Goal: Information Seeking & Learning: Check status

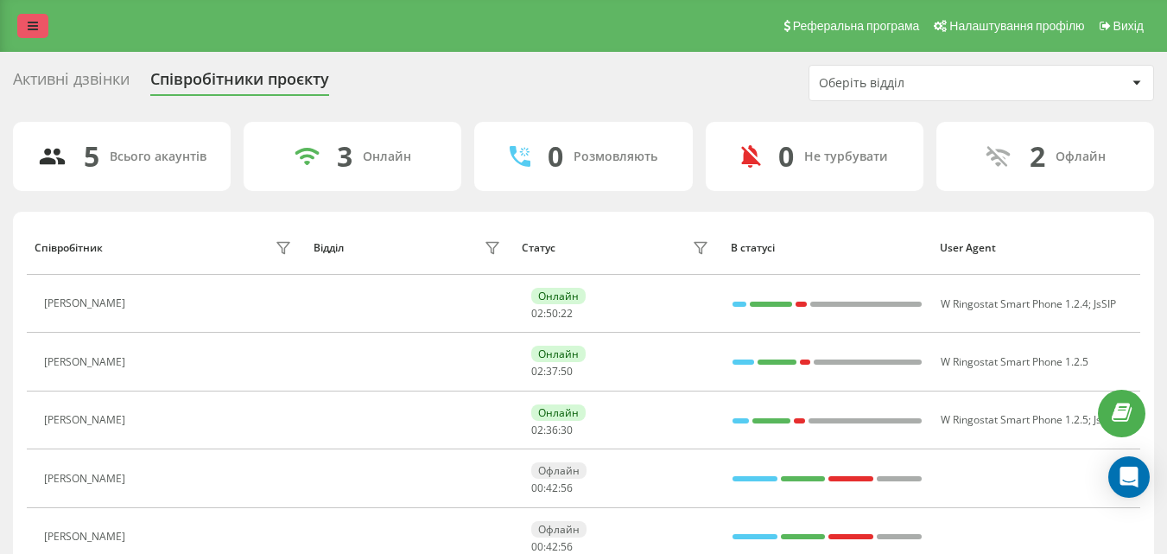
click at [34, 24] on icon at bounding box center [33, 26] width 10 height 12
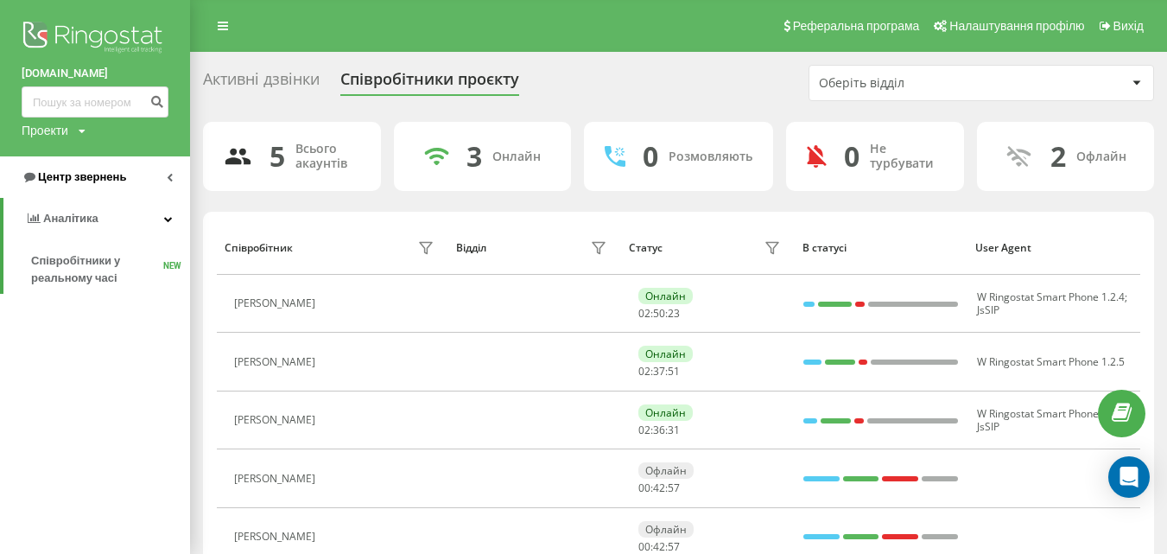
click at [89, 175] on span "Центр звернень" at bounding box center [82, 176] width 88 height 13
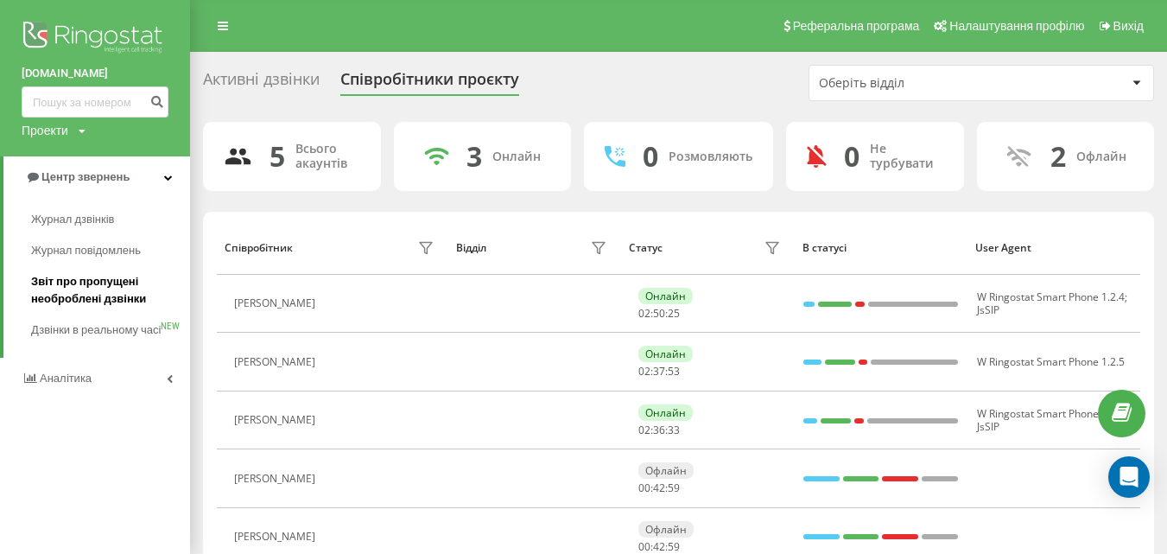
click at [91, 288] on span "Звіт про пропущені необроблені дзвінки" at bounding box center [106, 290] width 150 height 35
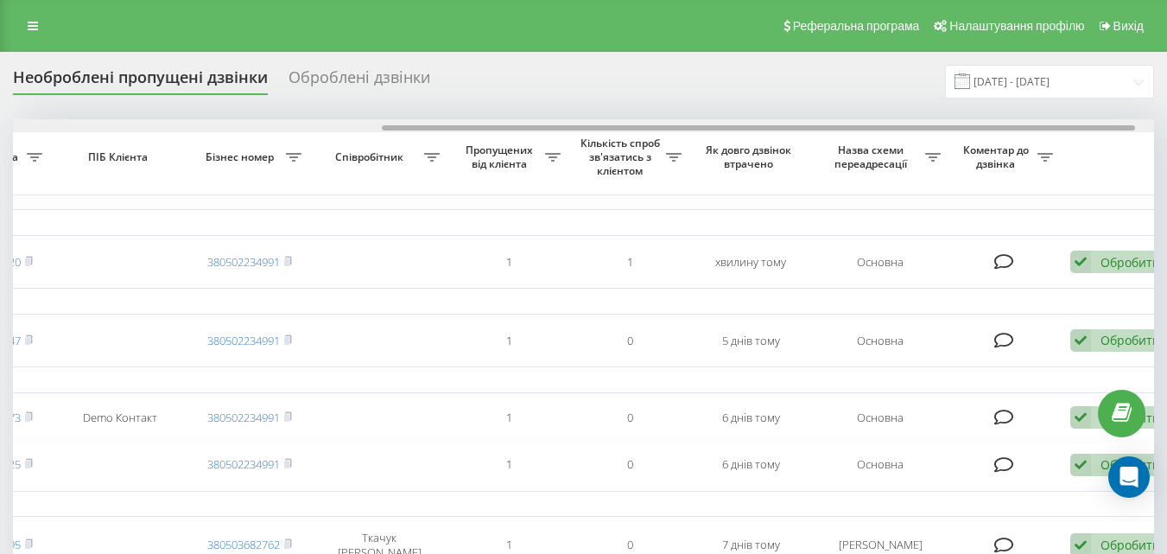
scroll to position [0, 586]
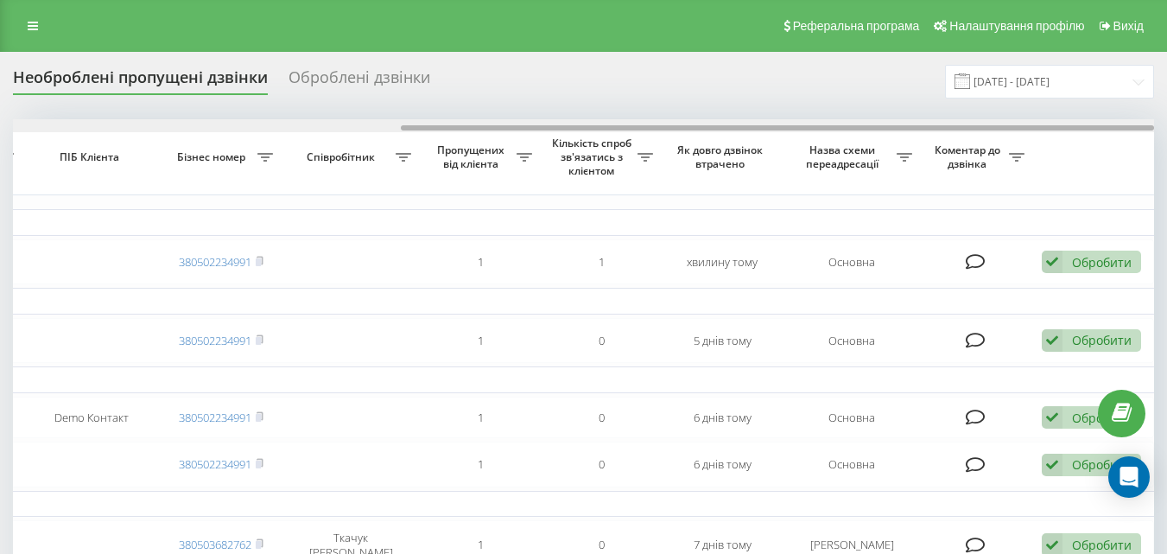
drag, startPoint x: 705, startPoint y: 130, endPoint x: 1116, endPoint y: 108, distance: 411.7
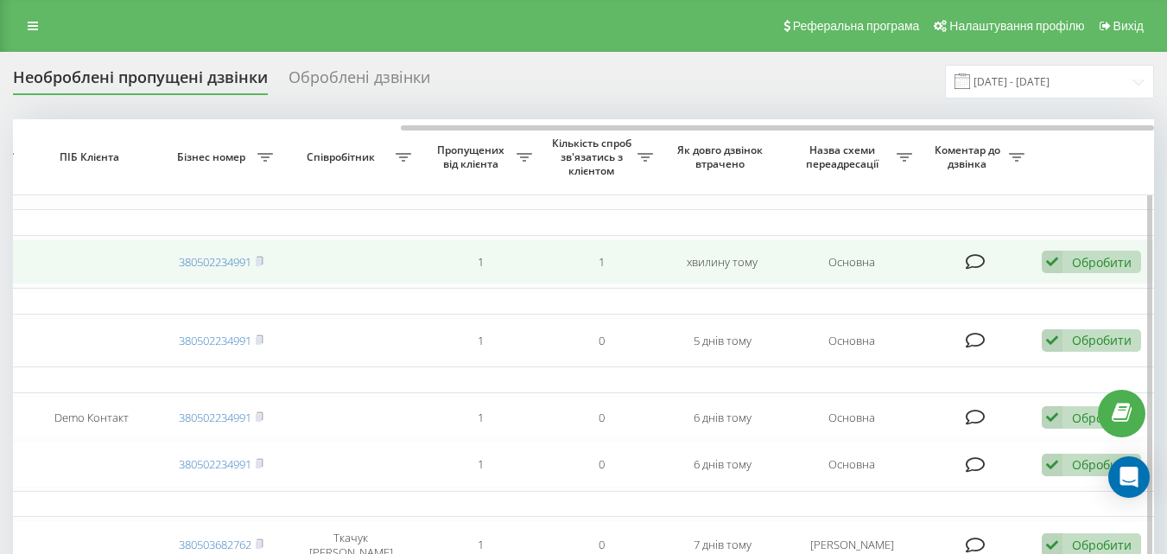
click at [1111, 260] on div "Обробити" at bounding box center [1102, 262] width 60 height 16
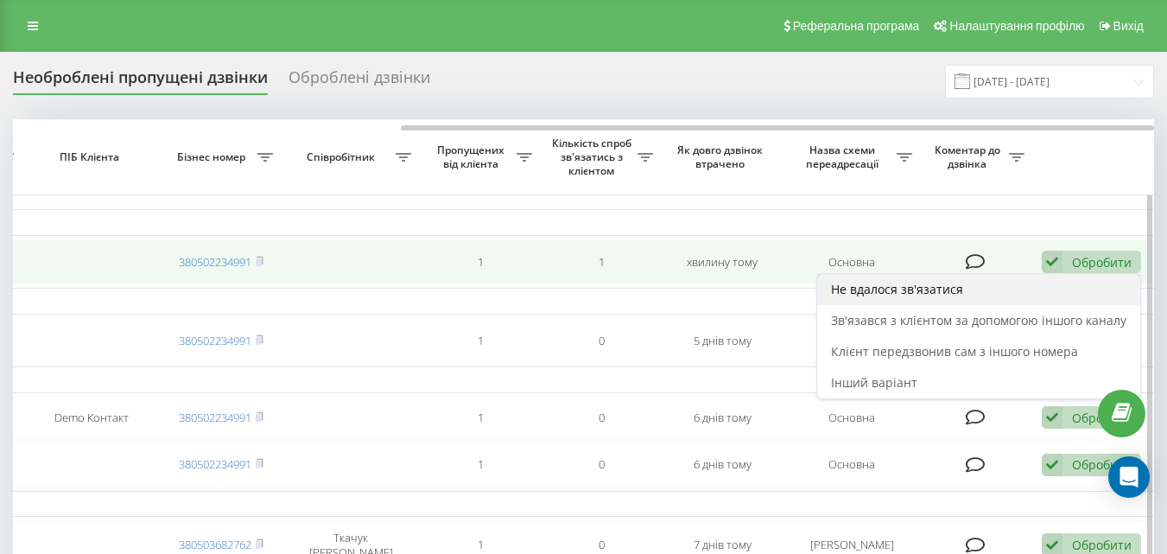
click at [950, 288] on span "Не вдалося зв'язатися" at bounding box center [897, 289] width 132 height 16
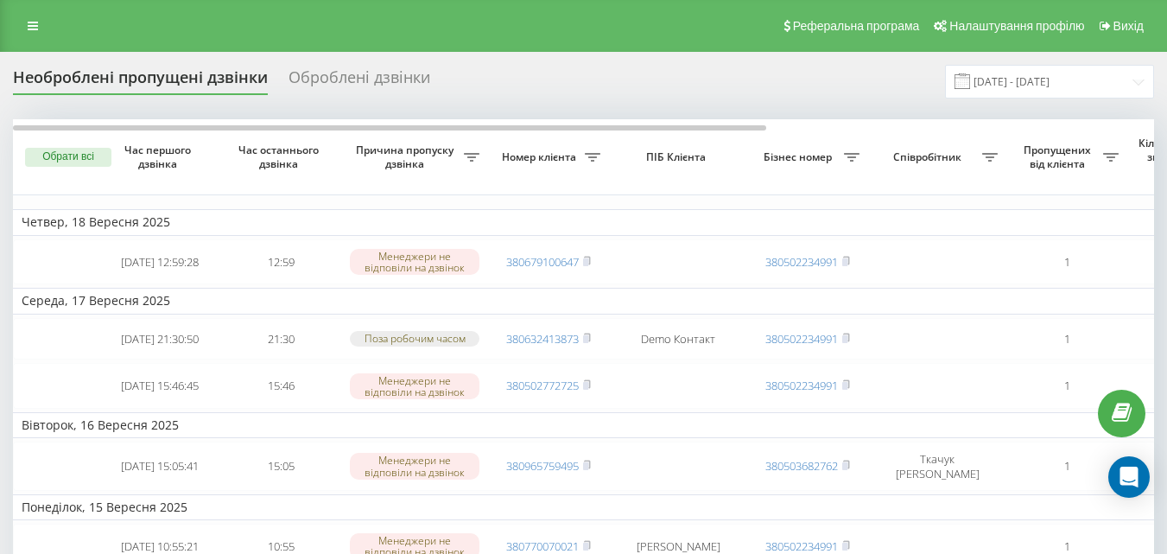
click at [340, 78] on div "Оброблені дзвінки" at bounding box center [359, 81] width 142 height 27
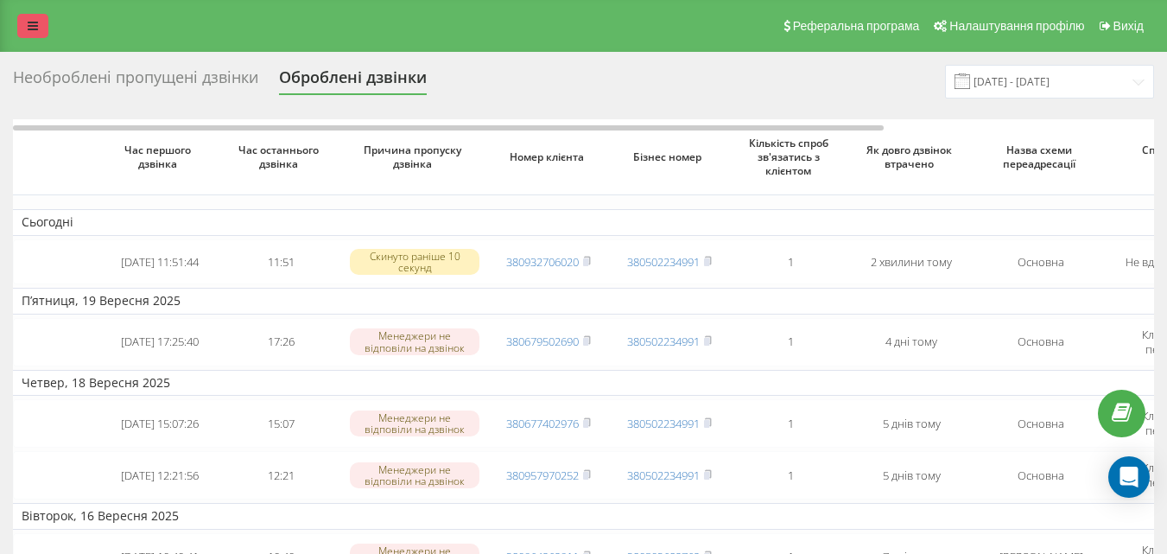
click at [21, 34] on link at bounding box center [32, 26] width 31 height 24
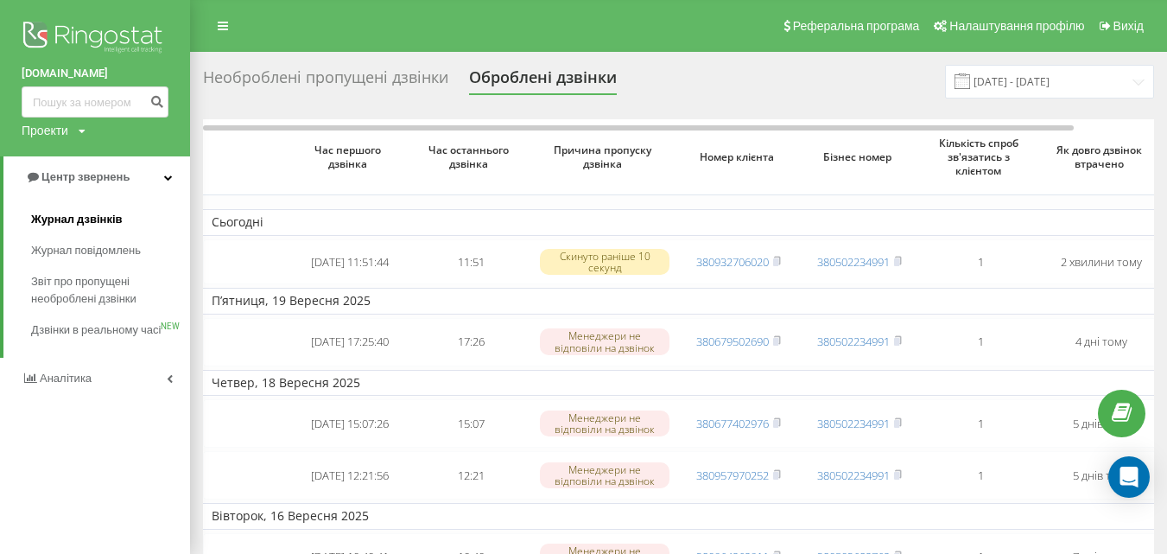
click at [79, 219] on span "Журнал дзвінків" at bounding box center [77, 219] width 92 height 17
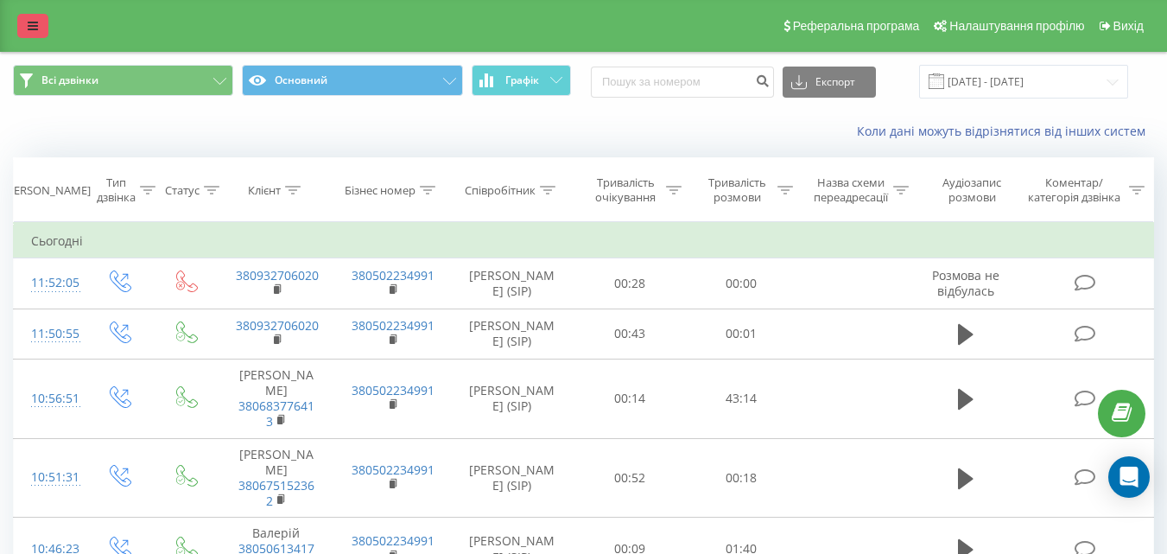
click at [36, 27] on icon at bounding box center [33, 26] width 10 height 12
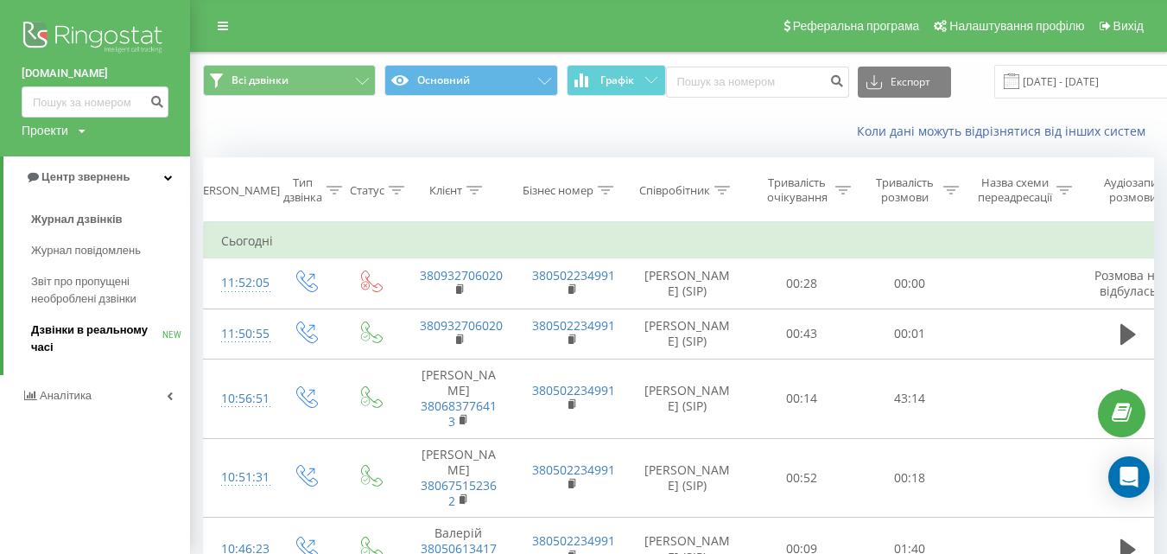
click at [92, 346] on span "Дзвінки в реальному часі" at bounding box center [96, 338] width 131 height 35
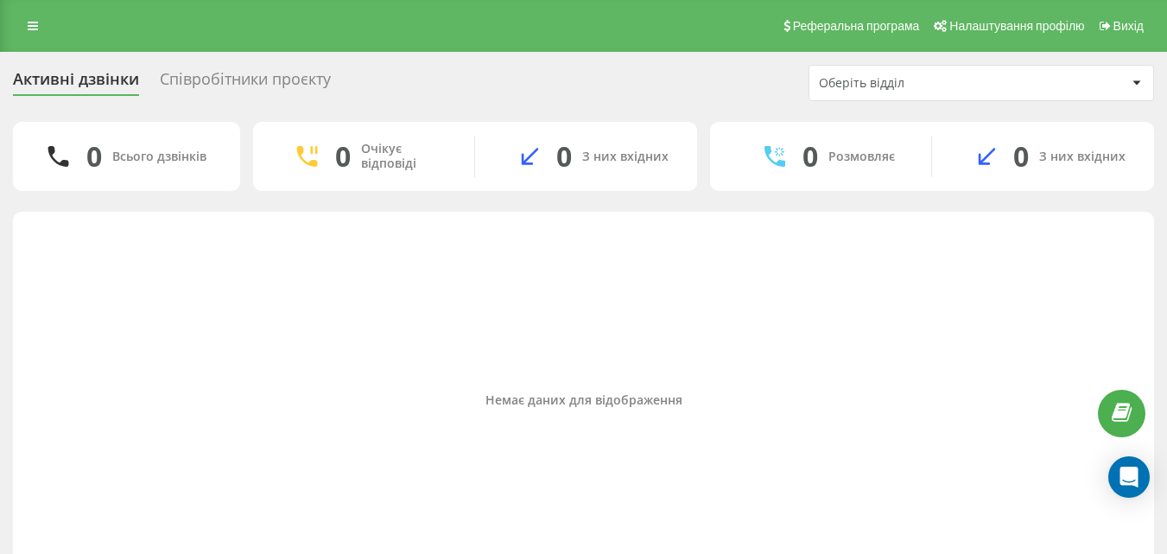
click at [283, 83] on div "Співробітники проєкту" at bounding box center [245, 83] width 171 height 27
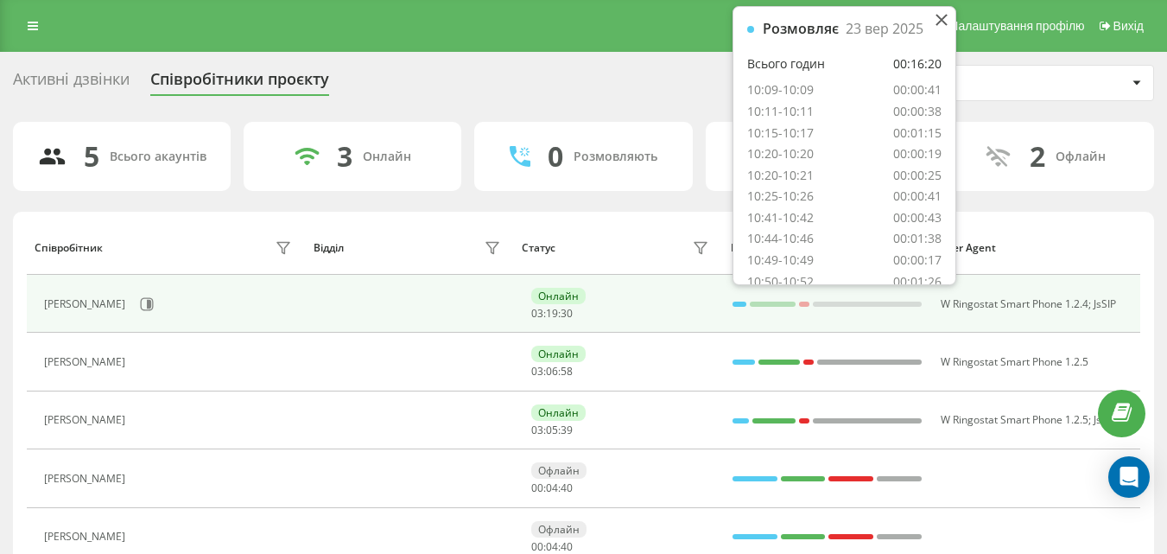
click at [743, 307] on div at bounding box center [739, 304] width 14 height 22
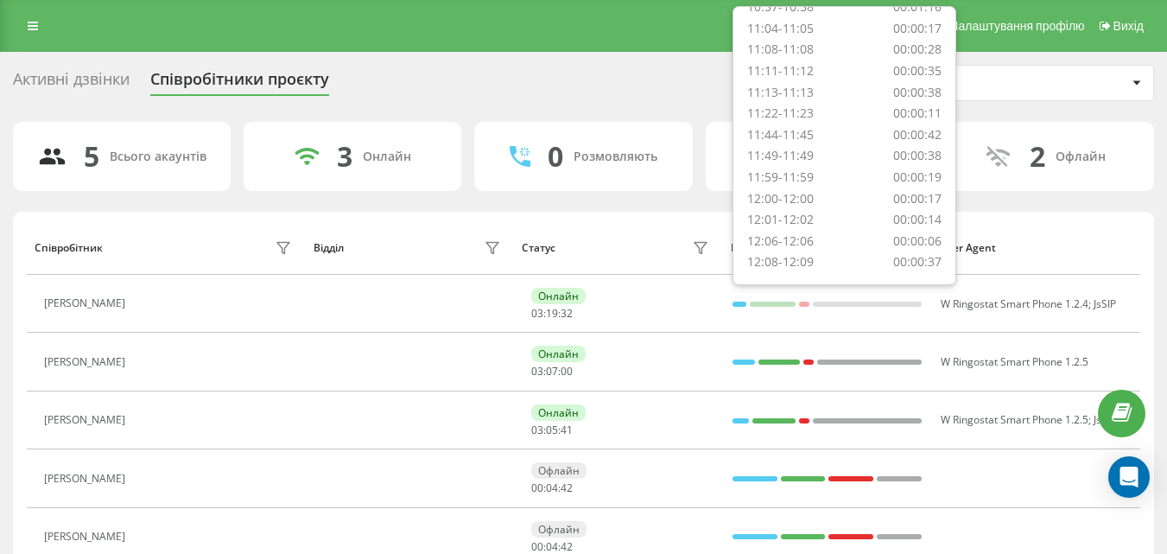
scroll to position [351, 0]
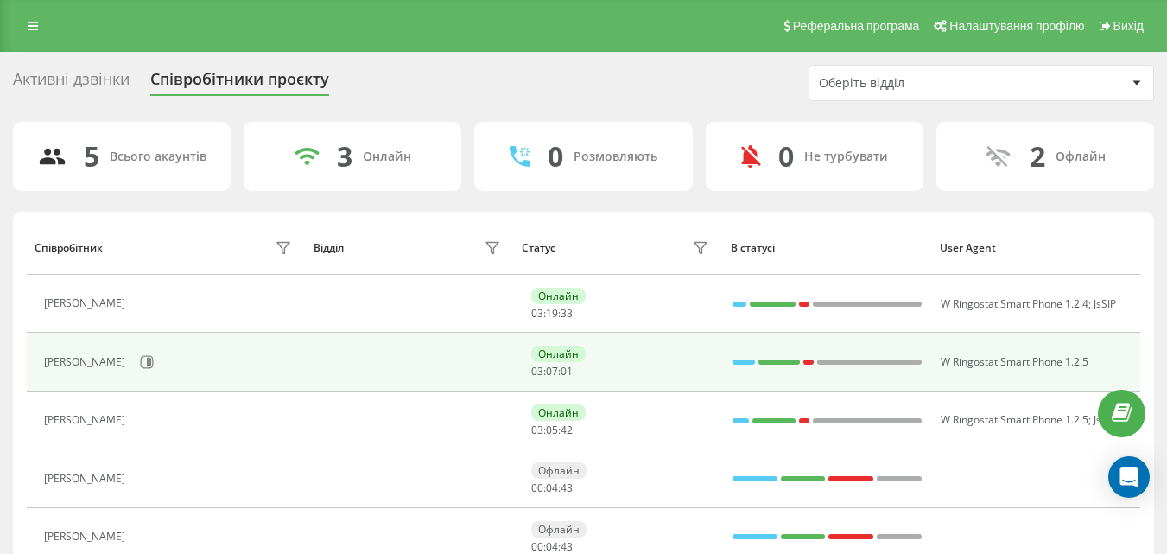
click at [742, 365] on div at bounding box center [743, 361] width 22 height 5
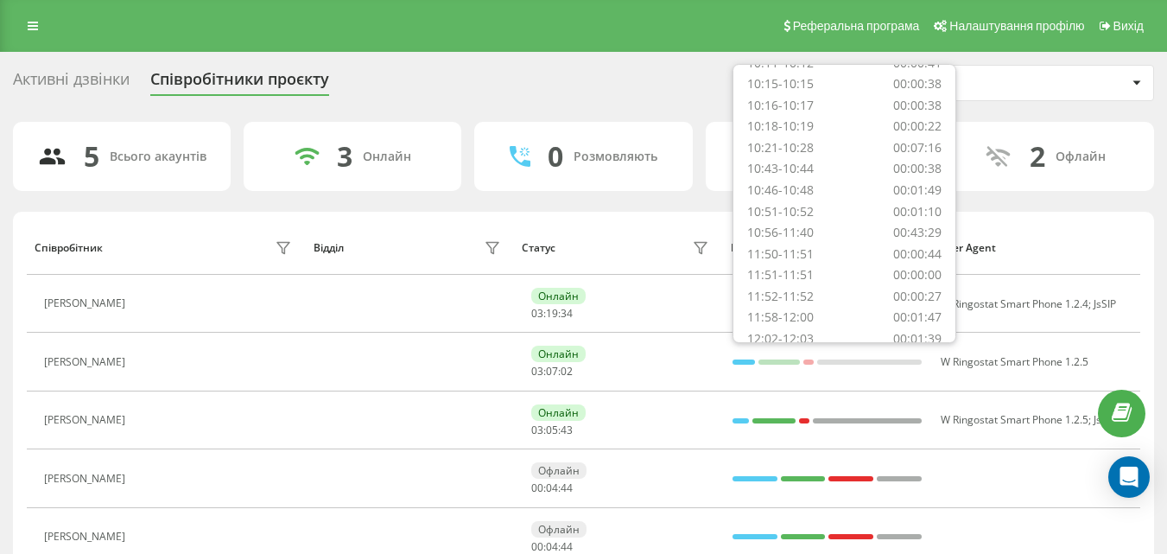
scroll to position [202, 0]
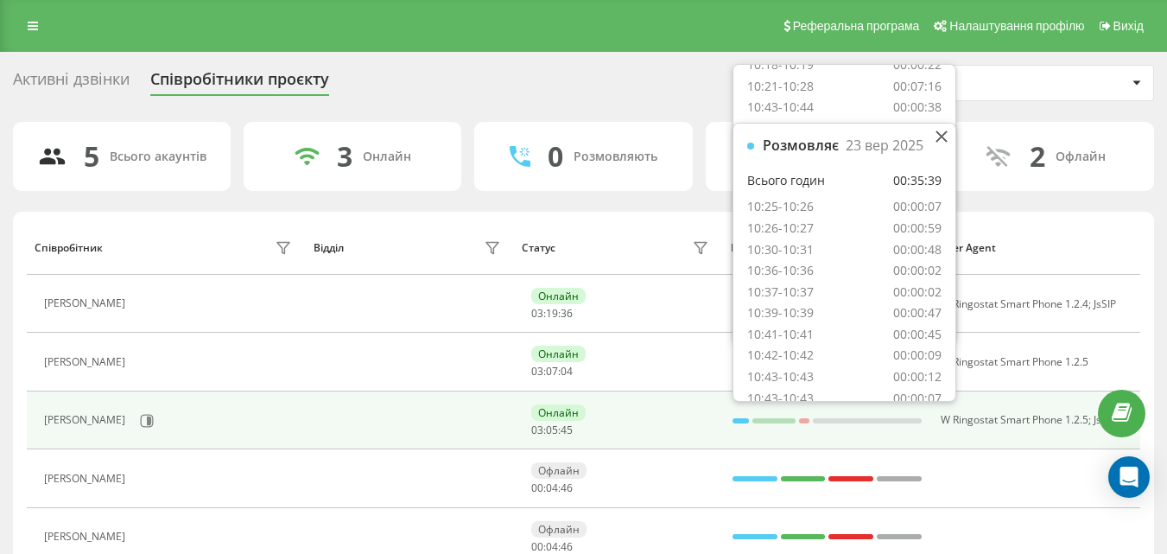
click at [742, 418] on div at bounding box center [740, 420] width 17 height 5
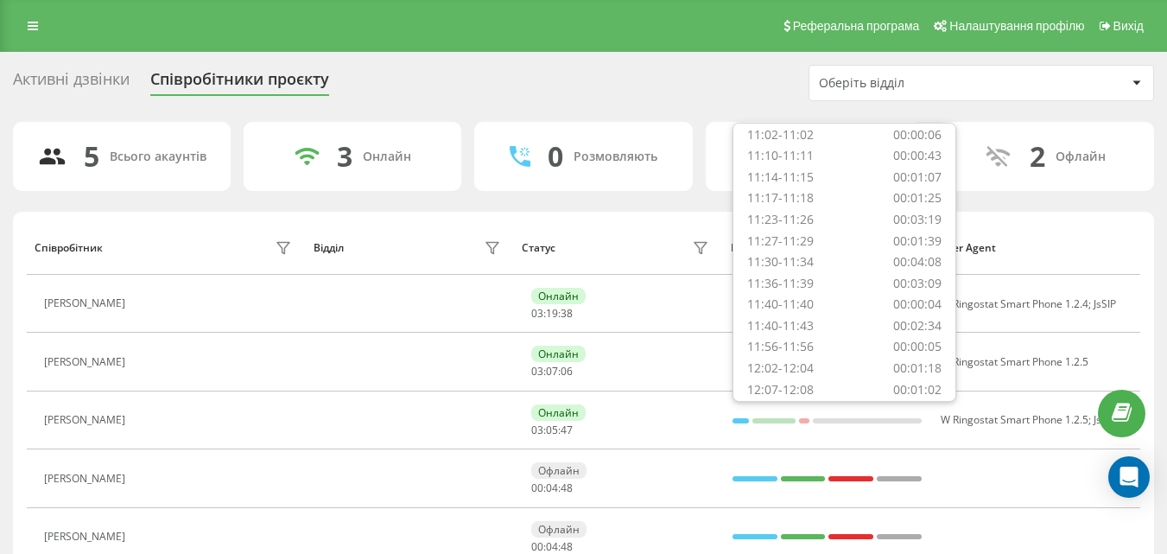
scroll to position [478, 0]
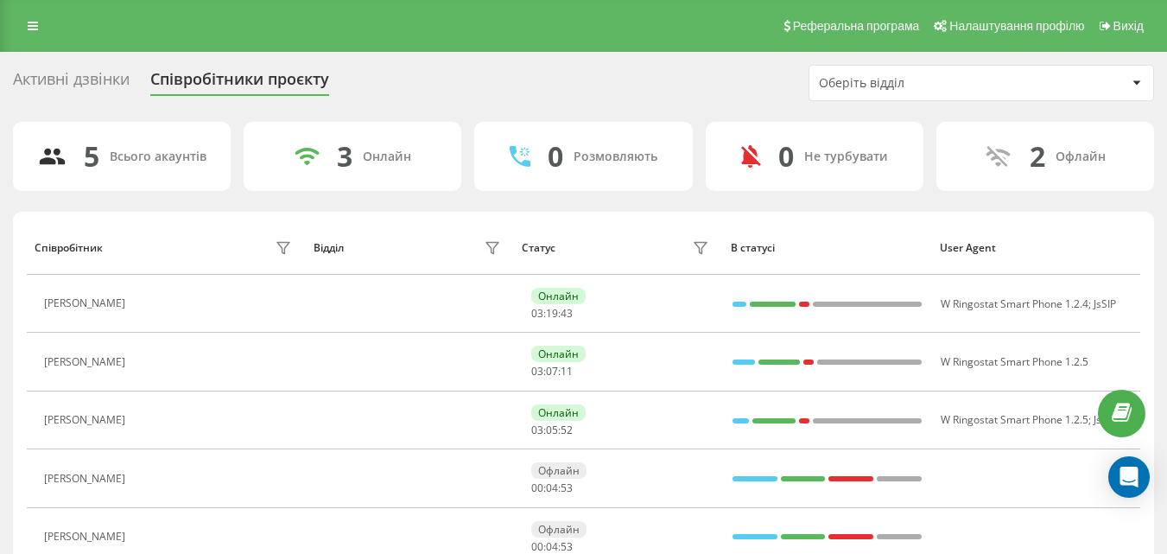
click at [646, 257] on div "Статус" at bounding box center [618, 248] width 193 height 28
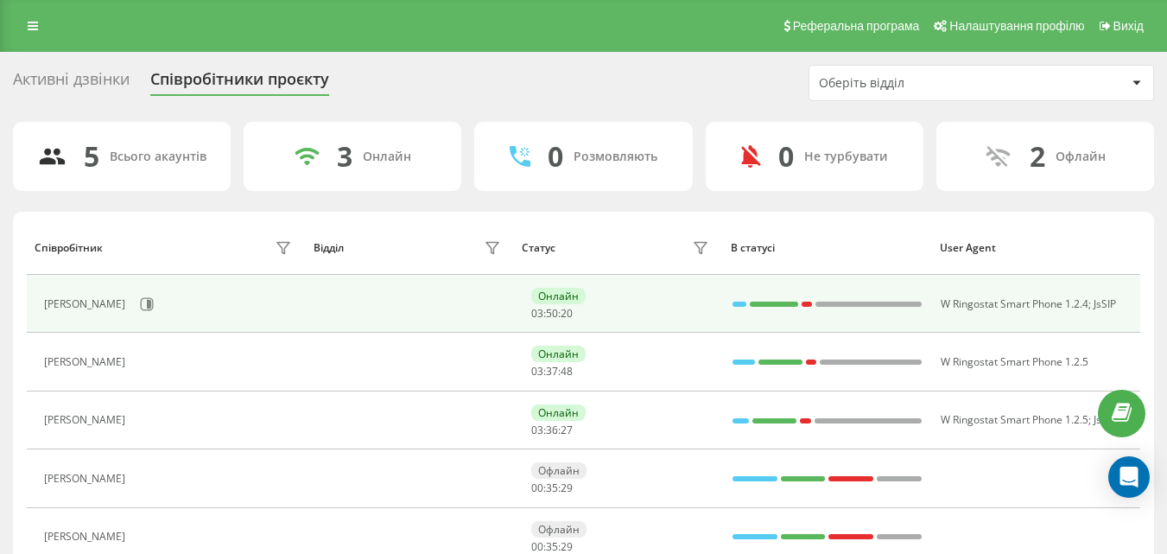
click at [738, 307] on div at bounding box center [739, 304] width 14 height 22
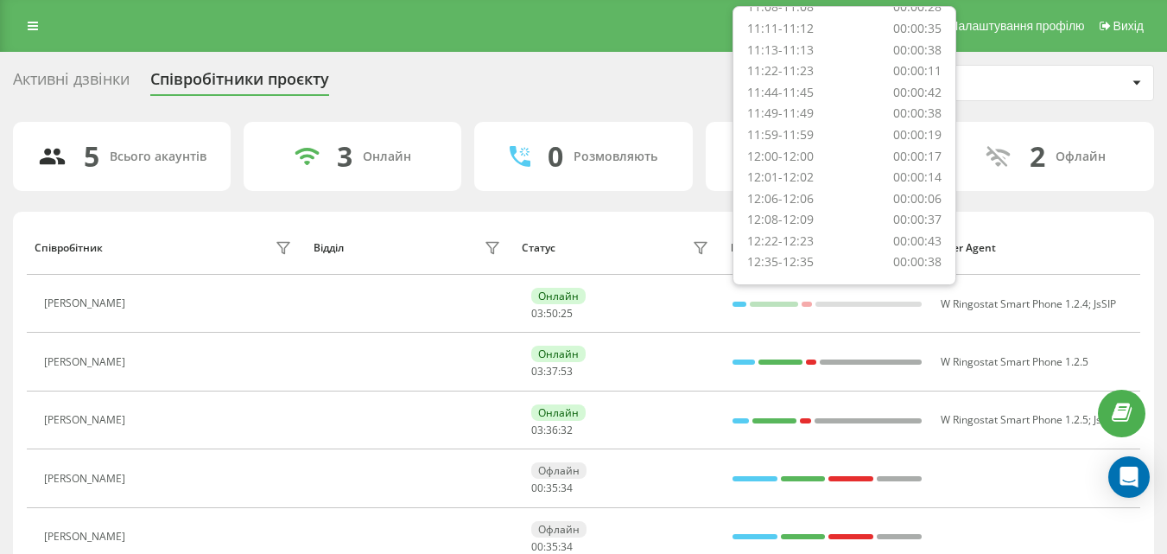
scroll to position [393, 0]
click at [667, 242] on div "Статус" at bounding box center [618, 248] width 193 height 28
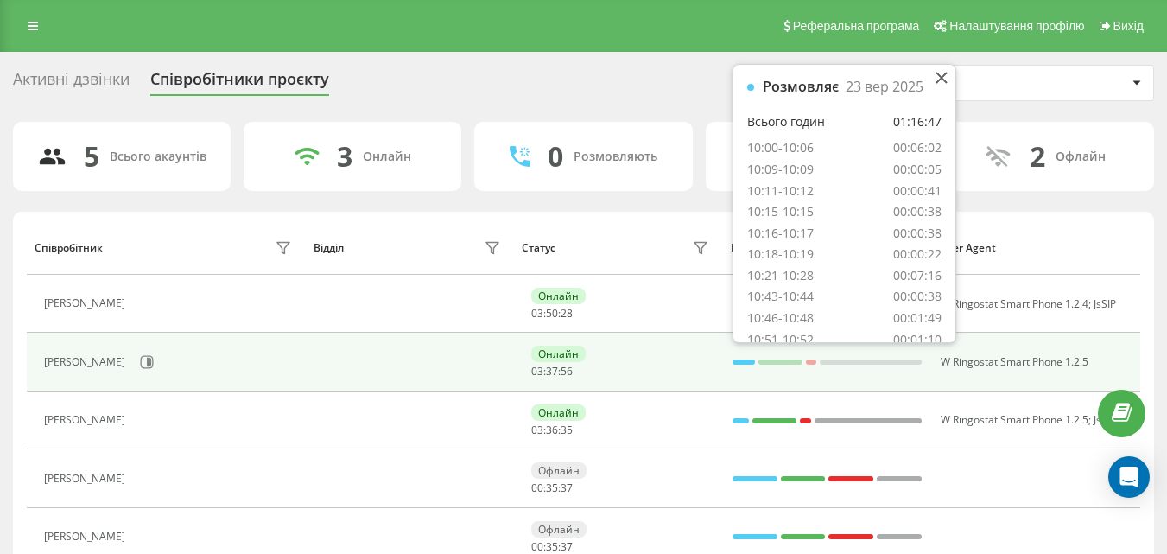
click at [740, 358] on div at bounding box center [743, 362] width 23 height 22
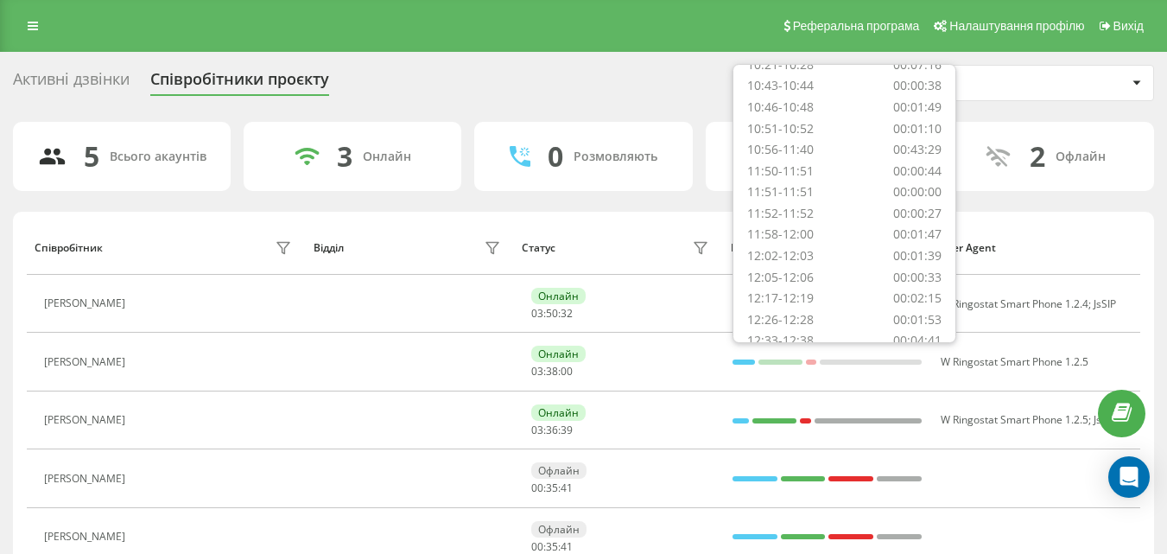
scroll to position [244, 0]
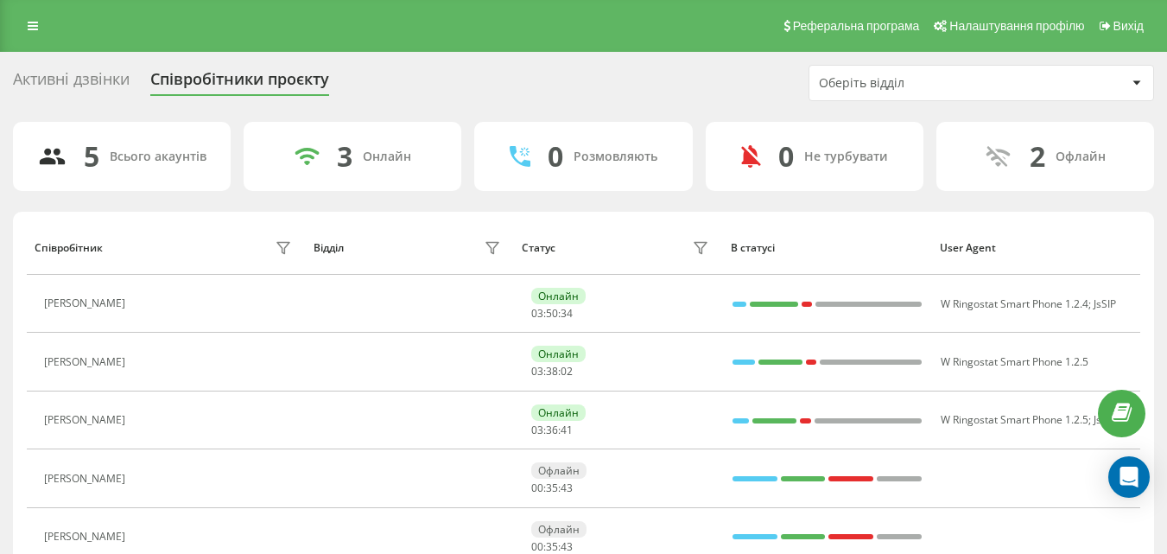
click at [634, 248] on div "Статус" at bounding box center [618, 248] width 193 height 28
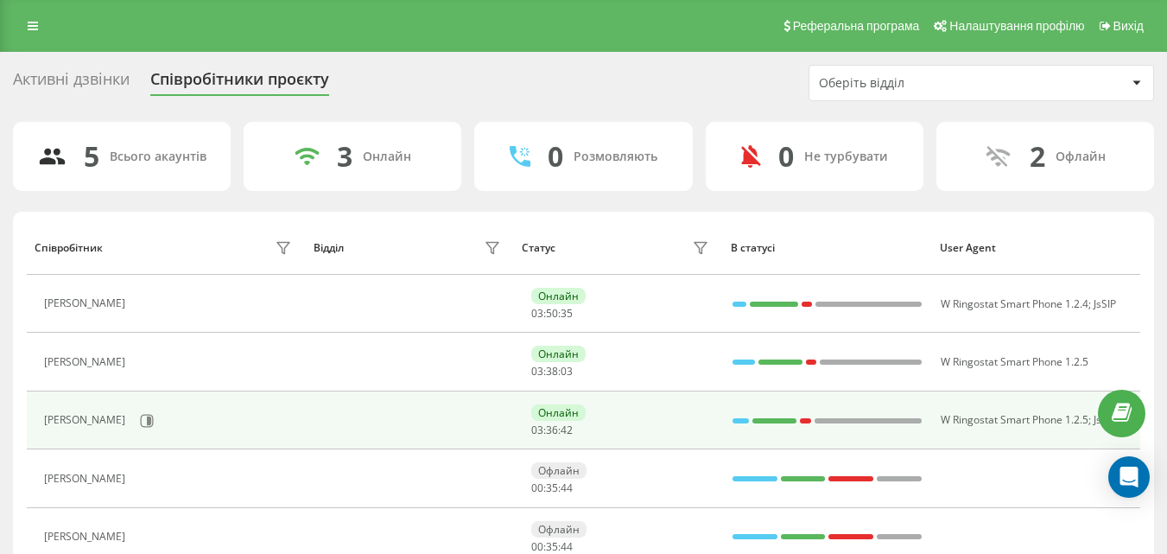
click at [737, 420] on div at bounding box center [740, 420] width 17 height 5
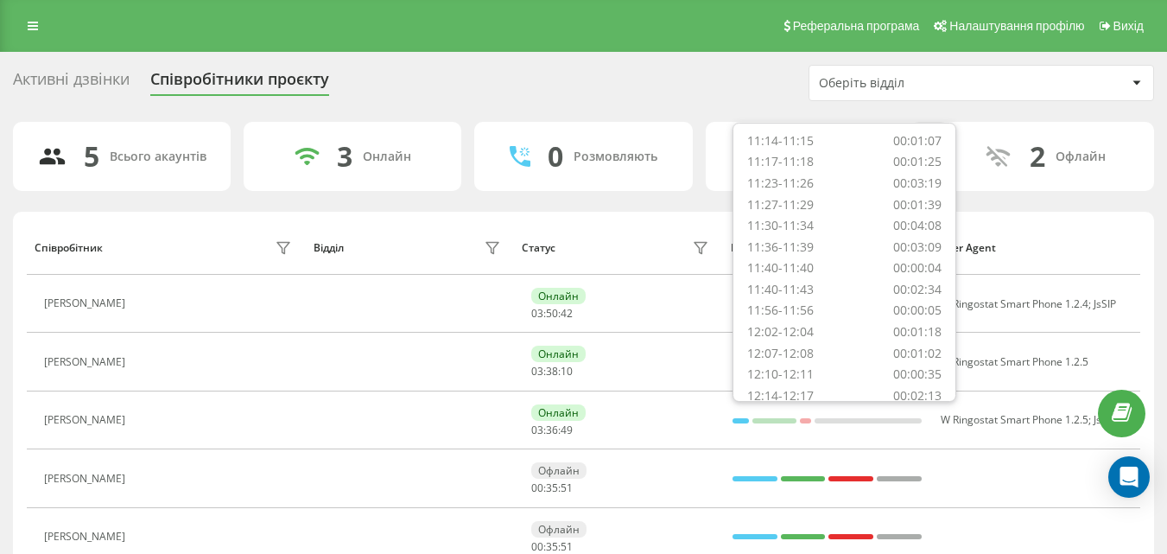
scroll to position [499, 0]
click at [631, 238] on div "Статус" at bounding box center [618, 248] width 193 height 28
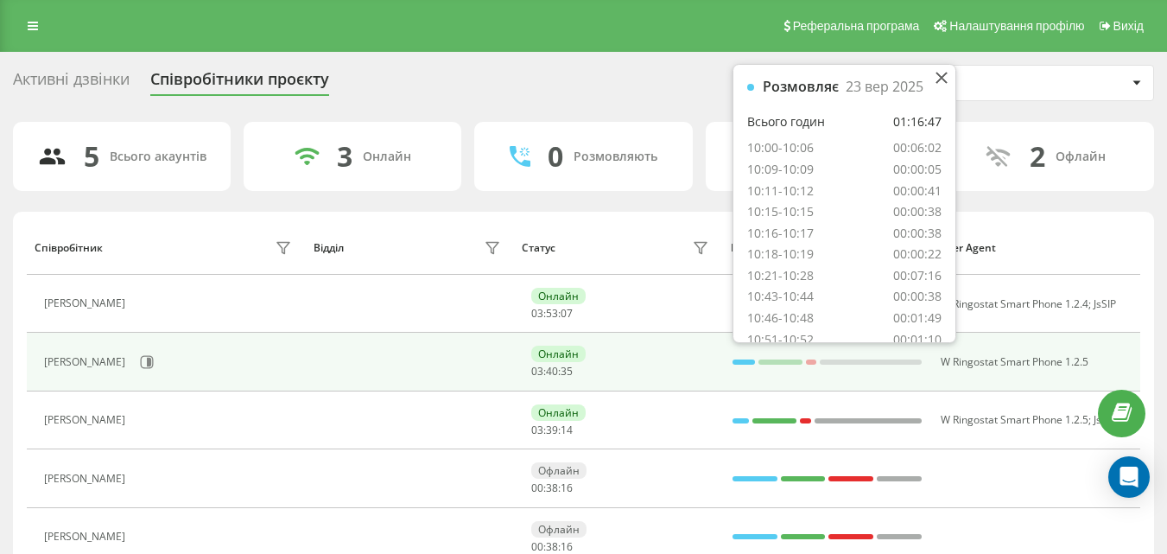
click at [737, 364] on div at bounding box center [743, 361] width 23 height 5
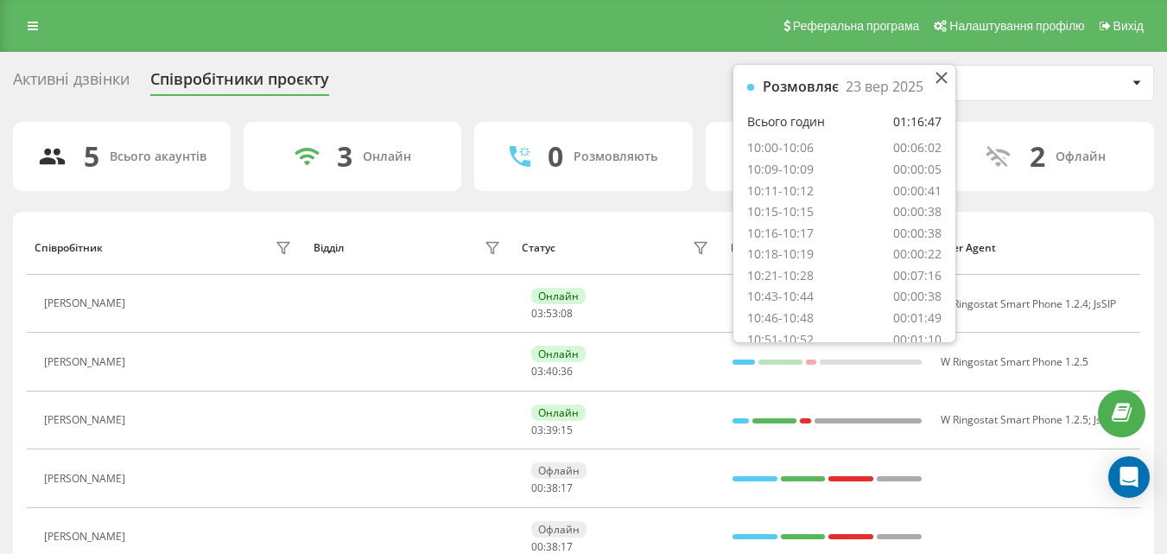
scroll to position [244, 0]
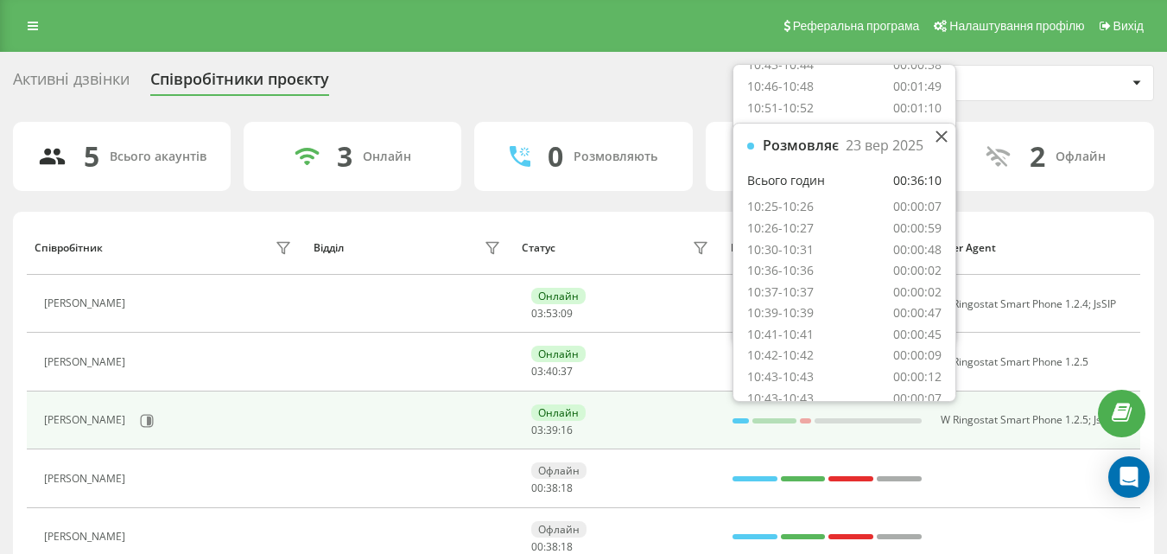
click at [736, 419] on div at bounding box center [740, 420] width 17 height 5
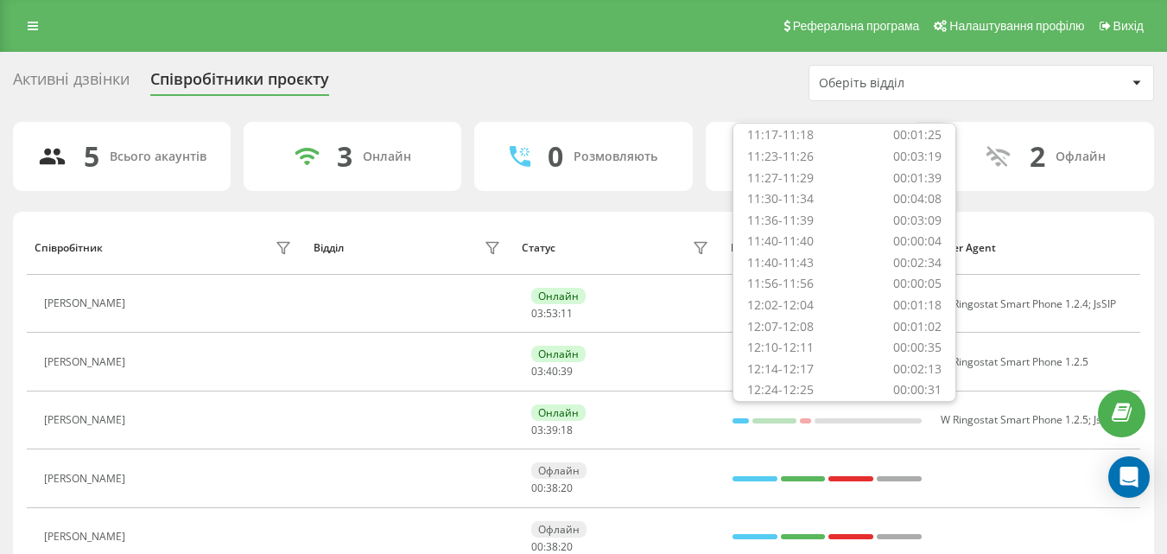
scroll to position [499, 0]
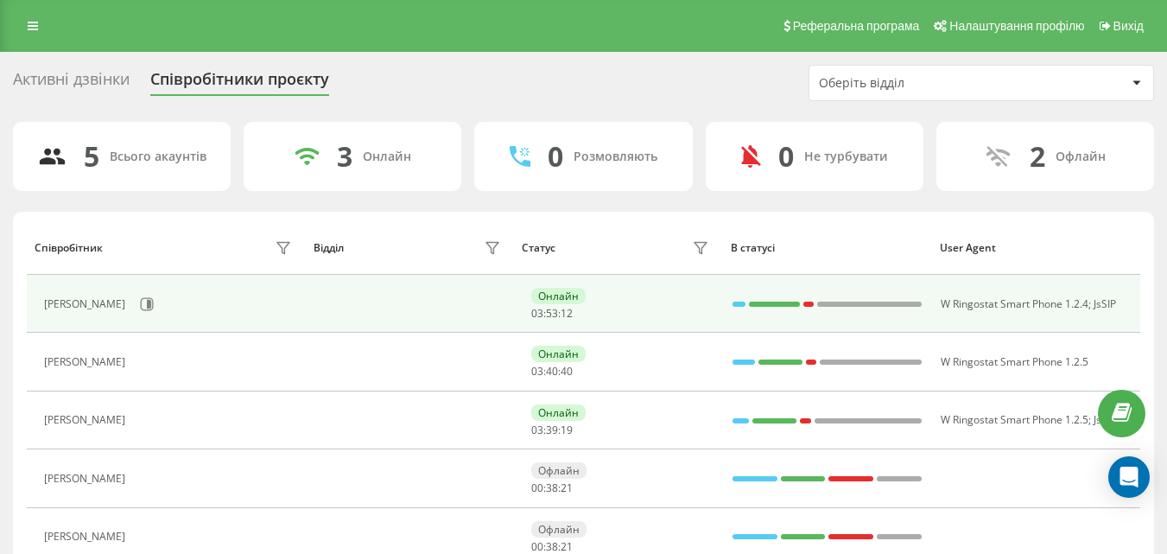
click at [662, 296] on div "Онлайн 03 : 53 : 12" at bounding box center [622, 304] width 182 height 32
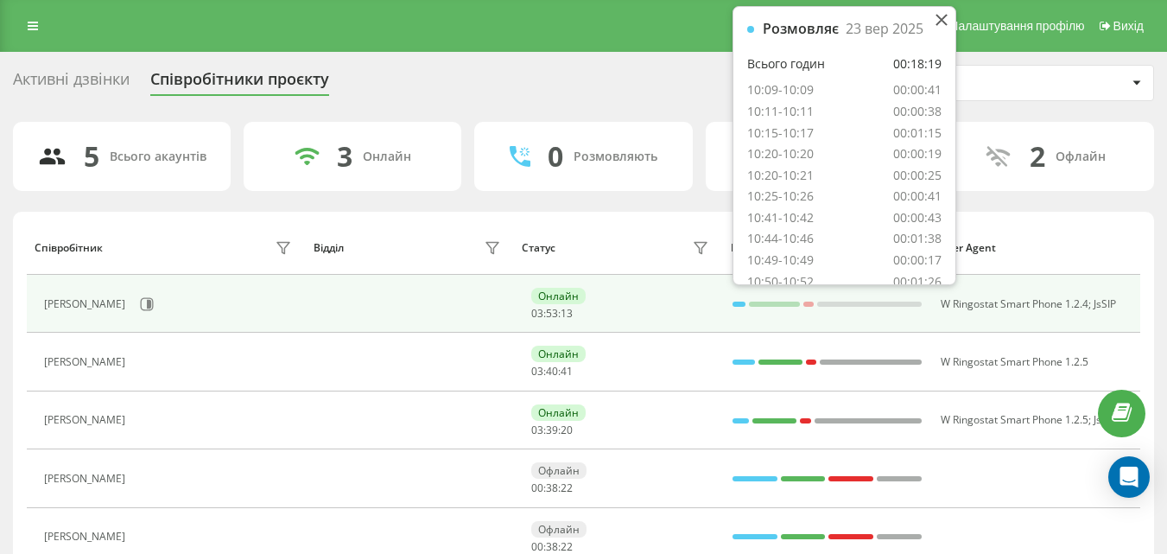
click at [735, 302] on div at bounding box center [739, 303] width 14 height 5
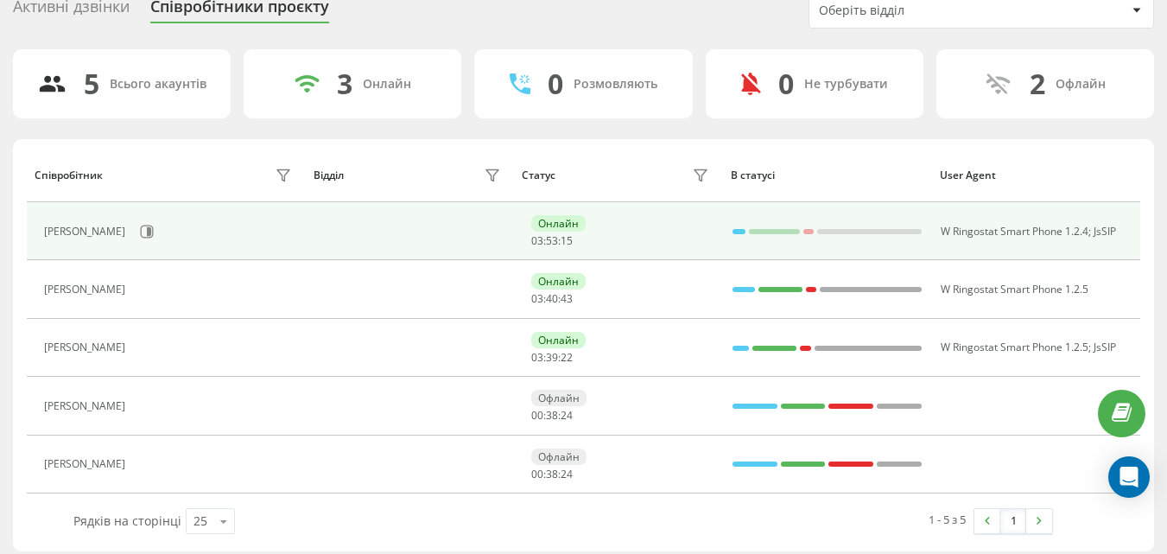
scroll to position [83, 0]
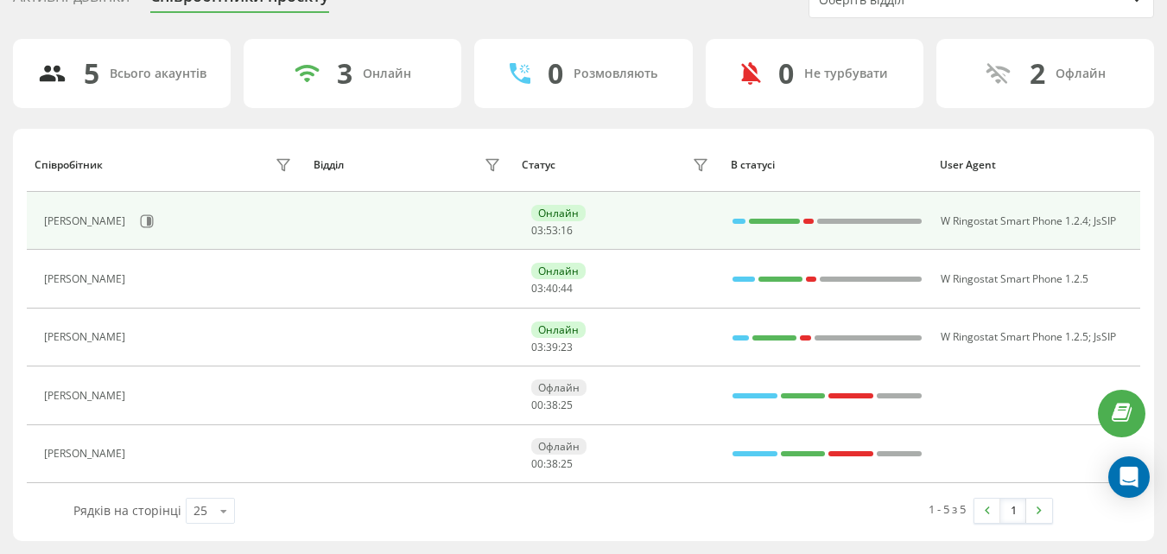
click at [742, 219] on div at bounding box center [739, 221] width 14 height 5
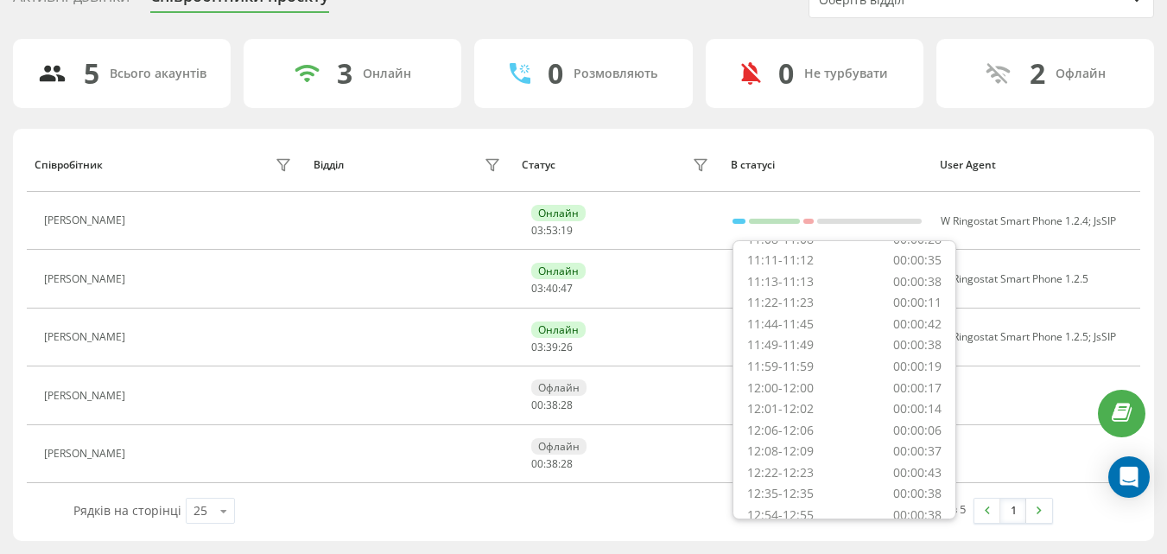
scroll to position [414, 0]
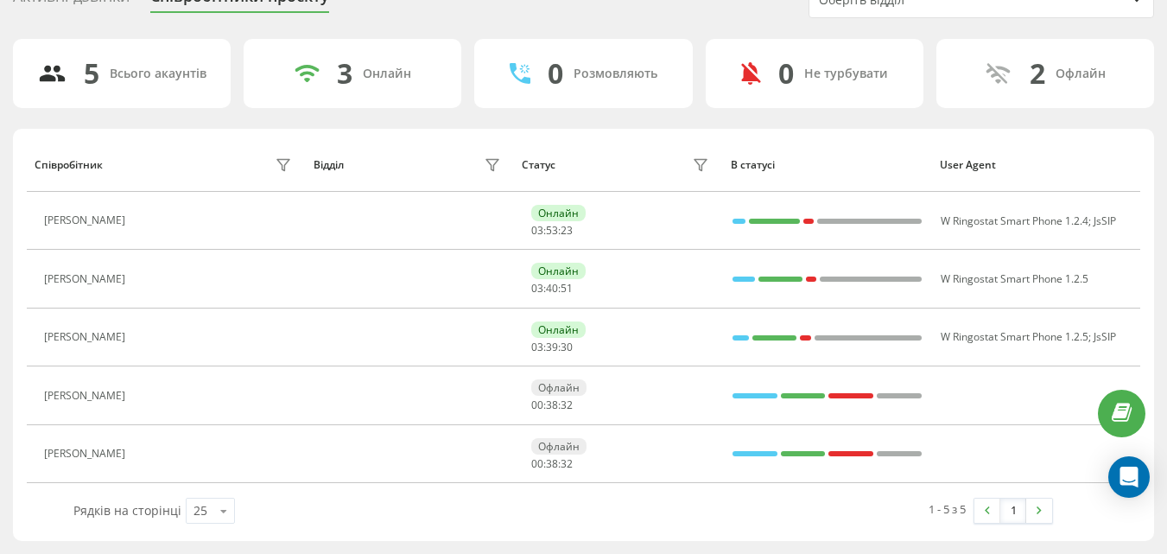
click at [644, 167] on div "Статус" at bounding box center [618, 165] width 193 height 28
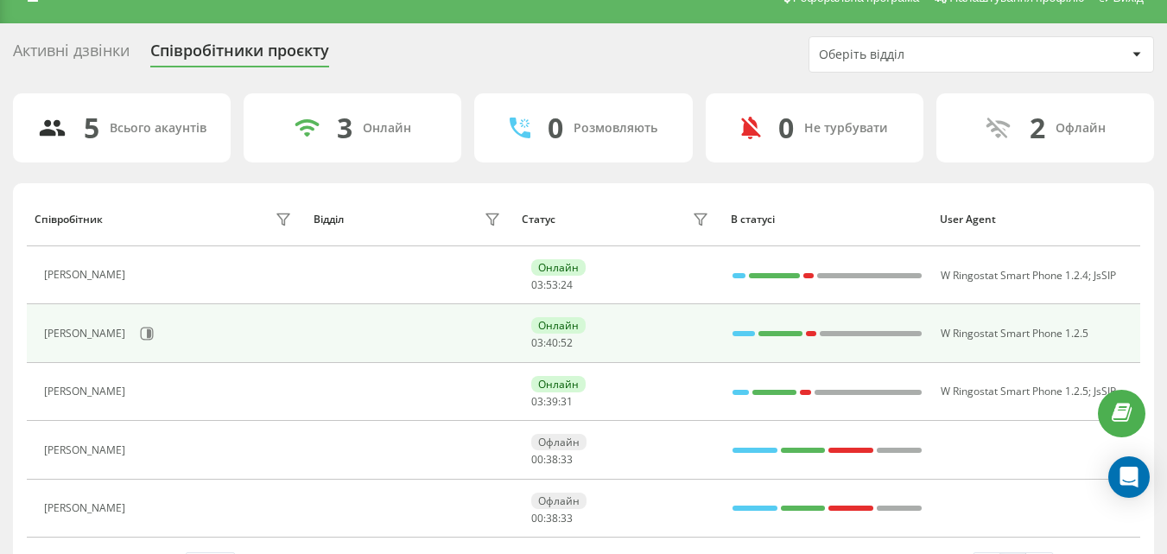
scroll to position [0, 0]
